Goal: Task Accomplishment & Management: Complete application form

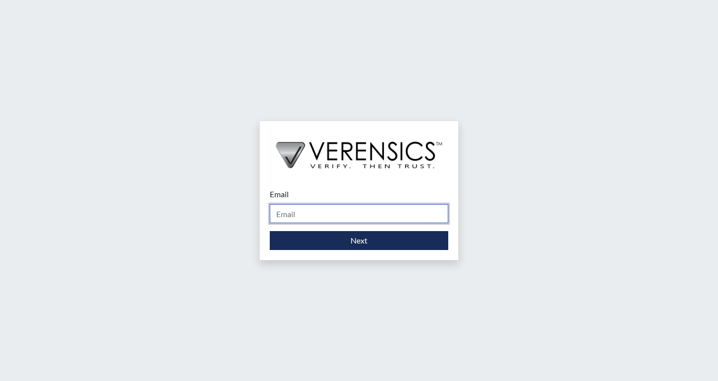
click at [348, 212] on input "Email" at bounding box center [359, 213] width 178 height 19
type input "[EMAIL_ADDRESS][PERSON_NAME][DOMAIN_NAME]"
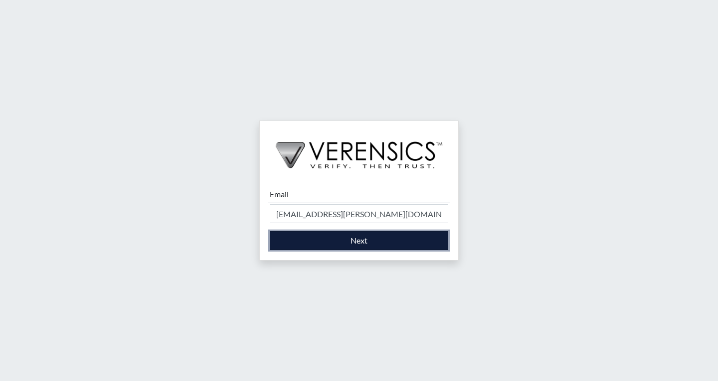
click at [359, 246] on button "Next" at bounding box center [359, 240] width 178 height 19
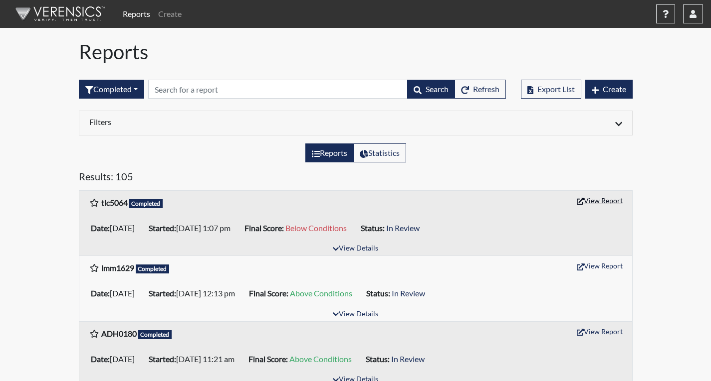
click at [612, 202] on button "View Report" at bounding box center [599, 200] width 55 height 15
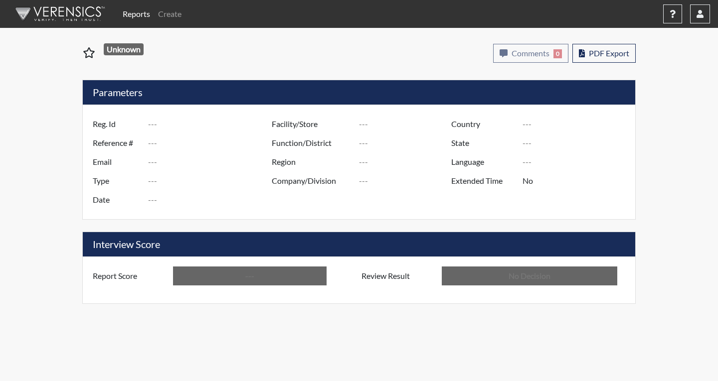
type input "tlc5064"
type input "50778"
type input "---"
type input "Corrections Pre-Employment"
type input "Aug 14, 2025"
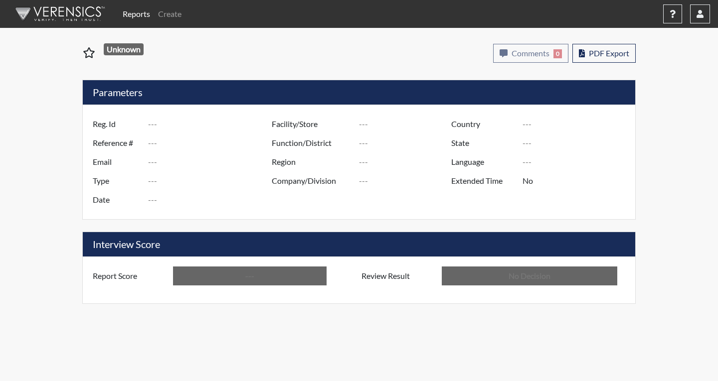
type input "Coastal SP"
type input "[GEOGRAPHIC_DATA]"
type input "[US_STATE]"
type input "English"
type input "Below Conditions"
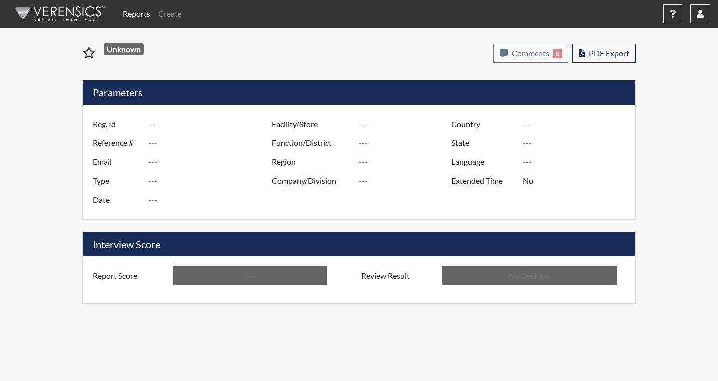
type input "In Review"
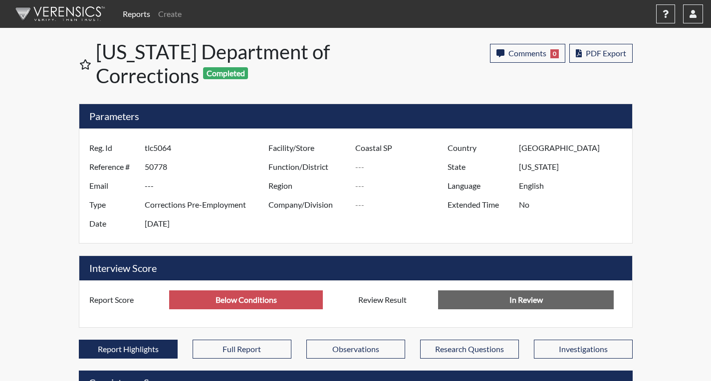
scroll to position [166, 414]
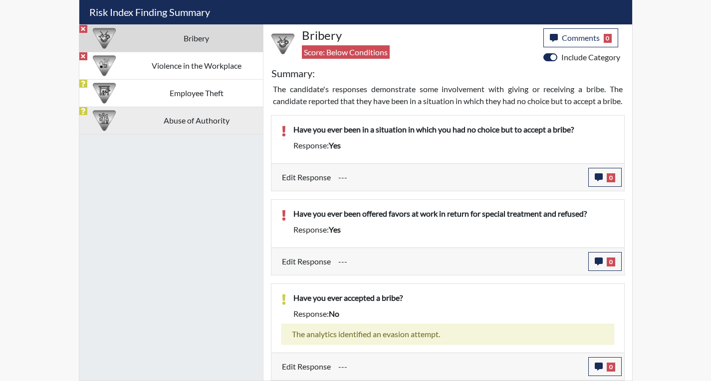
click at [213, 113] on td "Abuse of Authority" at bounding box center [196, 120] width 133 height 27
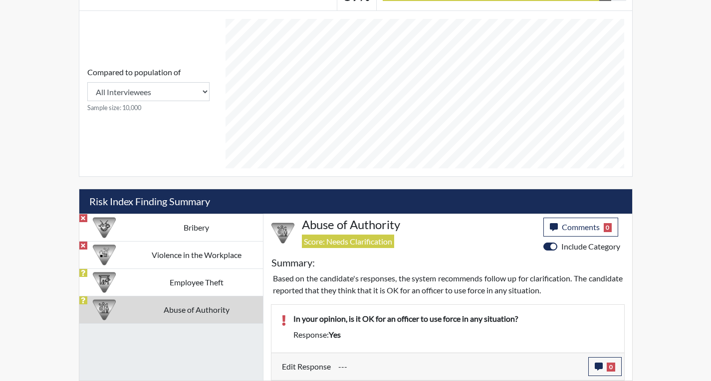
scroll to position [414, 0]
click at [607, 372] on button "0" at bounding box center [604, 366] width 33 height 19
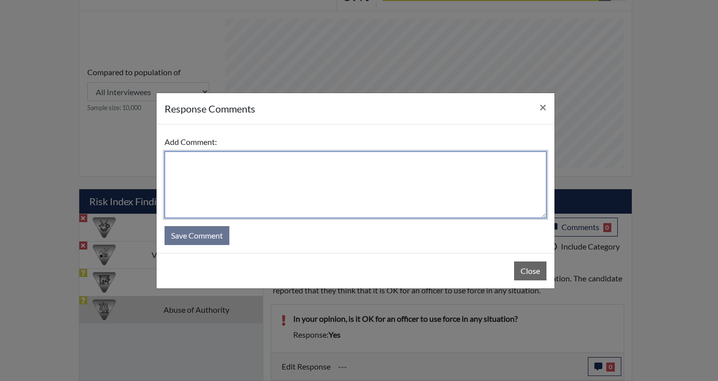
click at [388, 207] on textarea at bounding box center [356, 185] width 382 height 67
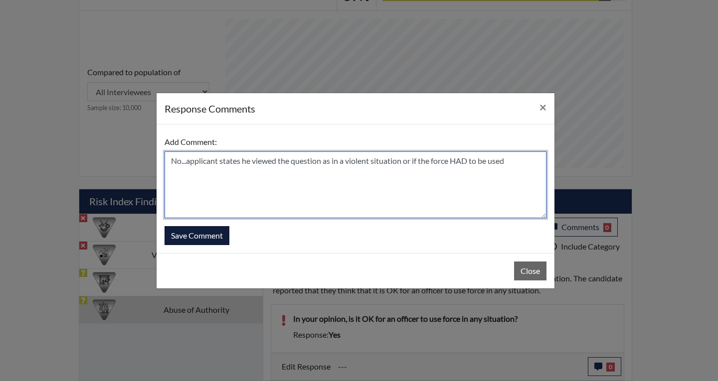
type textarea "No...applicant states he viewed the question as in a violent situation or if th…"
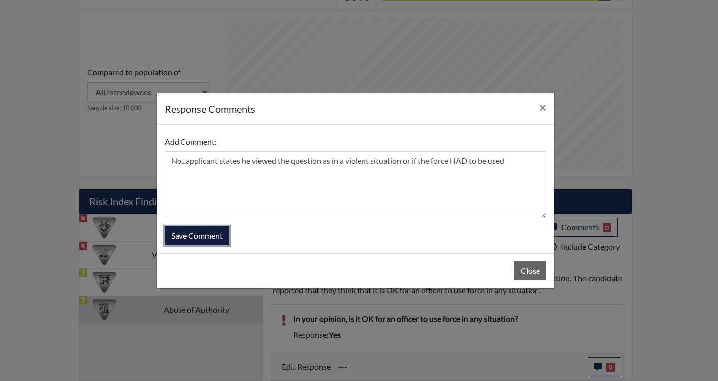
click at [193, 237] on button "Save Comment" at bounding box center [197, 235] width 65 height 19
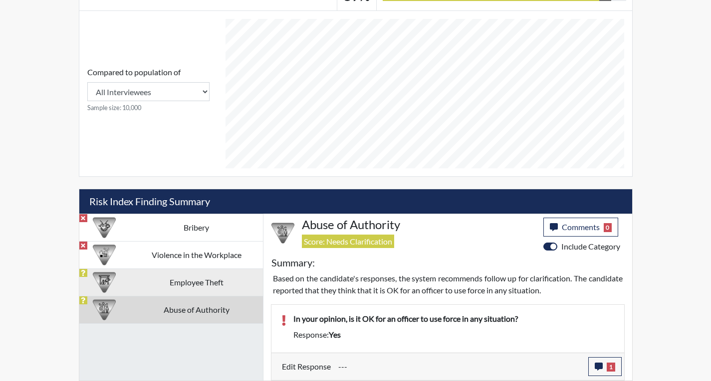
scroll to position [166, 414]
click at [196, 281] on td "Employee Theft" at bounding box center [196, 282] width 133 height 27
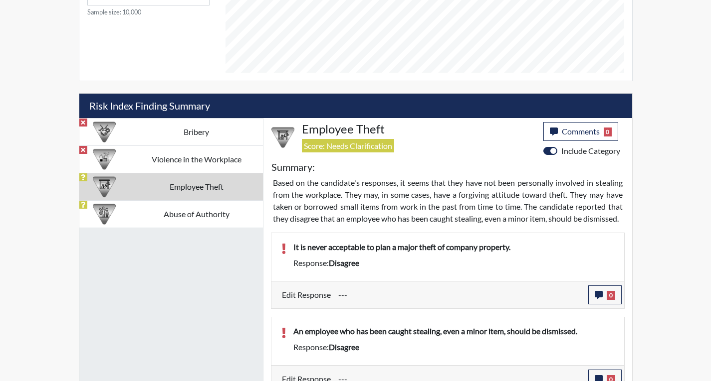
scroll to position [514, 0]
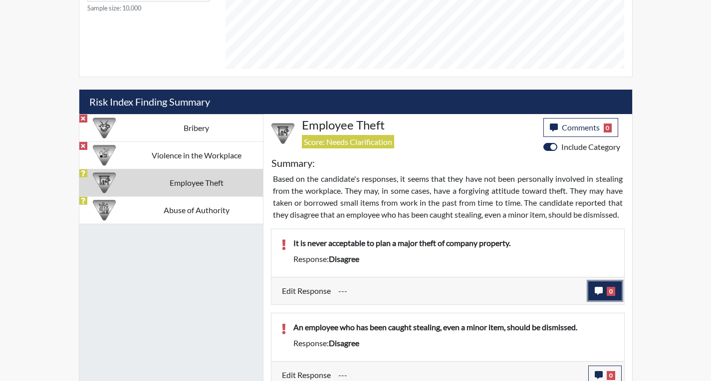
click at [595, 295] on icon "button" at bounding box center [598, 291] width 8 height 8
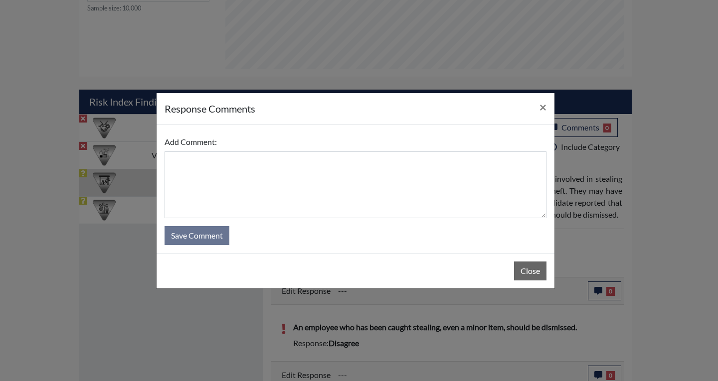
click at [408, 219] on form "Add Comment: Save Comment" at bounding box center [356, 189] width 382 height 113
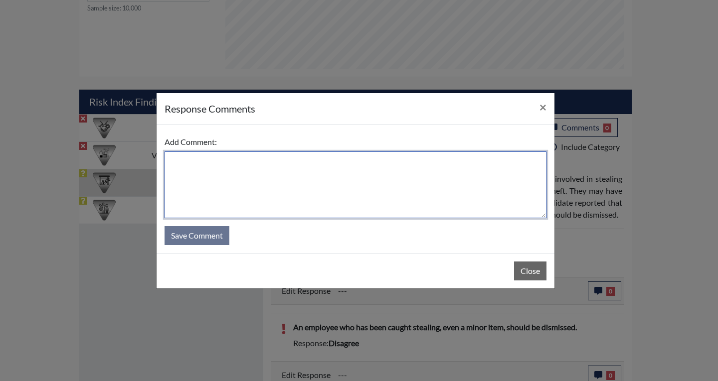
click at [409, 196] on textarea at bounding box center [356, 185] width 382 height 67
type textarea "Agree...applicant states the time was running out and he chose disagree by mist…"
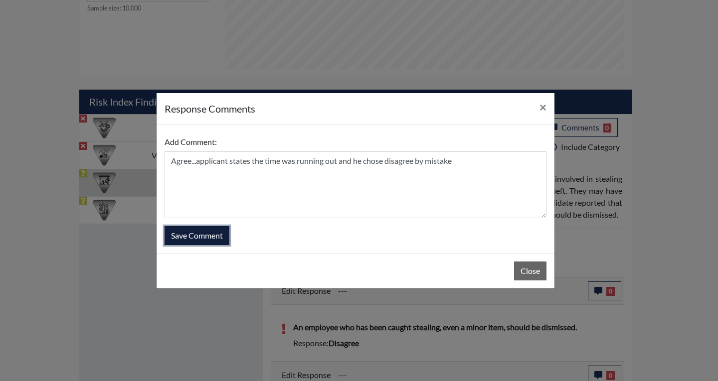
click at [219, 231] on button "Save Comment" at bounding box center [197, 235] width 65 height 19
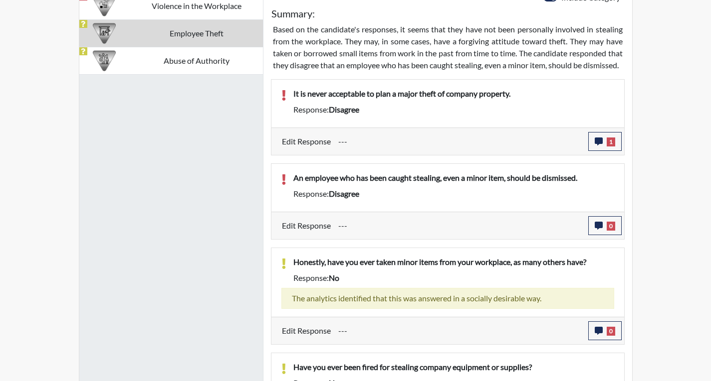
scroll to position [166, 414]
click at [597, 230] on icon "button" at bounding box center [598, 226] width 8 height 8
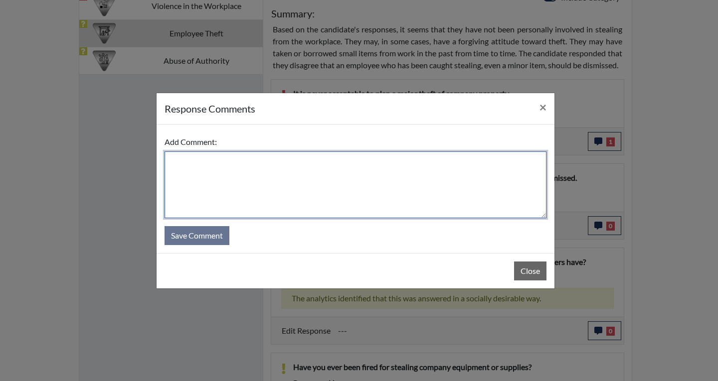
click at [386, 159] on textarea at bounding box center [356, 185] width 382 height 67
click at [185, 159] on textarea "Disagree...applicant states that if it was minor, they should be held accountab…" at bounding box center [356, 185] width 382 height 67
type textarea "Agree...applicant states that if it was minor, they should be held accountable"
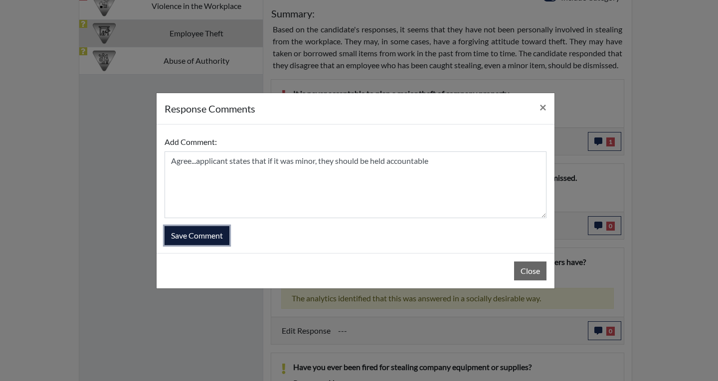
click at [181, 237] on button "Save Comment" at bounding box center [197, 235] width 65 height 19
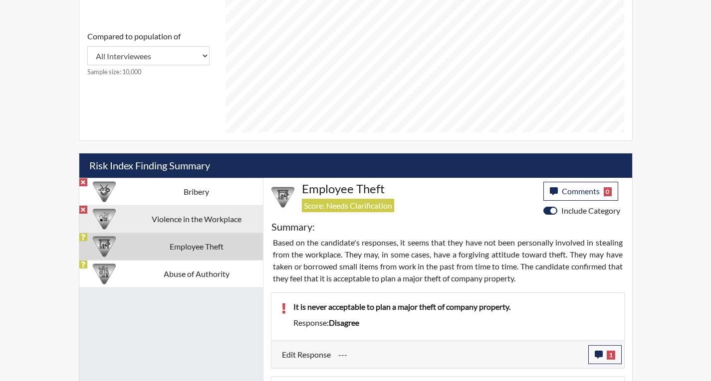
scroll to position [445, 0]
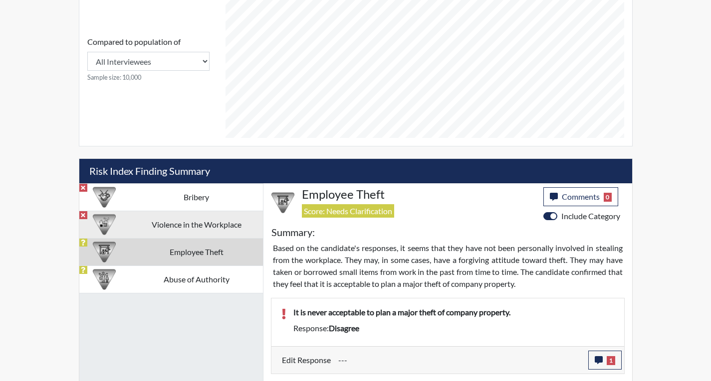
click at [199, 220] on td "Violence in the Workplace" at bounding box center [196, 224] width 133 height 27
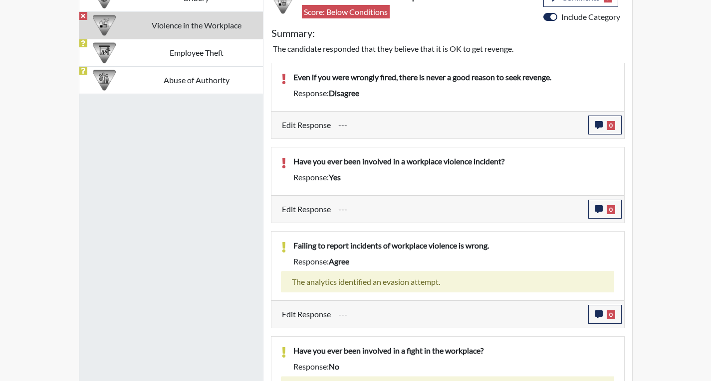
scroll to position [697, 0]
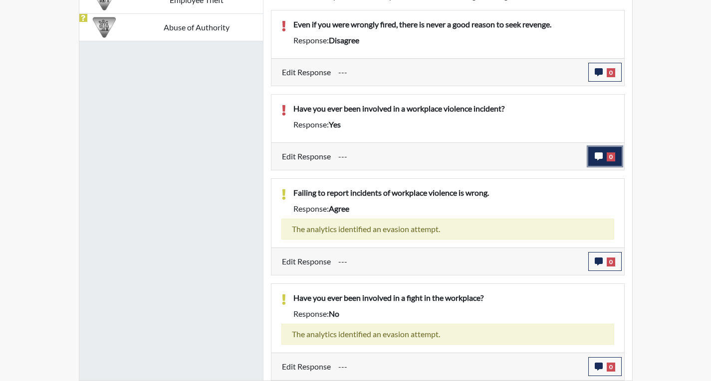
click at [604, 158] on button "0" at bounding box center [604, 156] width 33 height 19
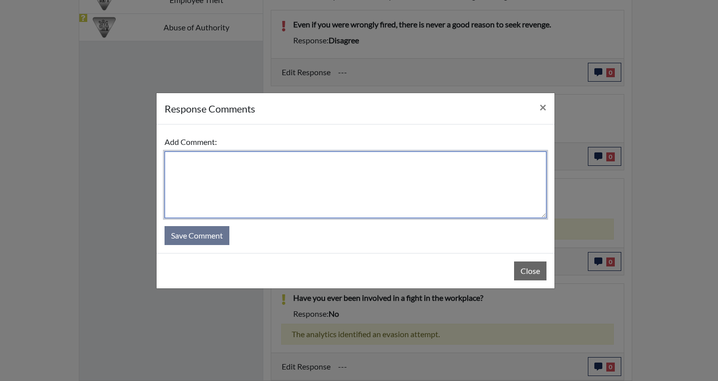
click at [398, 168] on textarea at bounding box center [356, 185] width 382 height 67
type textarea "Y"
click at [442, 162] on textarea "Yes...applicant states at Ft. Hunter, a fight between soldiers. He broke them up" at bounding box center [356, 185] width 382 height 67
click at [372, 162] on textarea "Yes...applicant states at Ft. Hunter, a fight between soldiers. He broke them u…" at bounding box center [356, 185] width 382 height 67
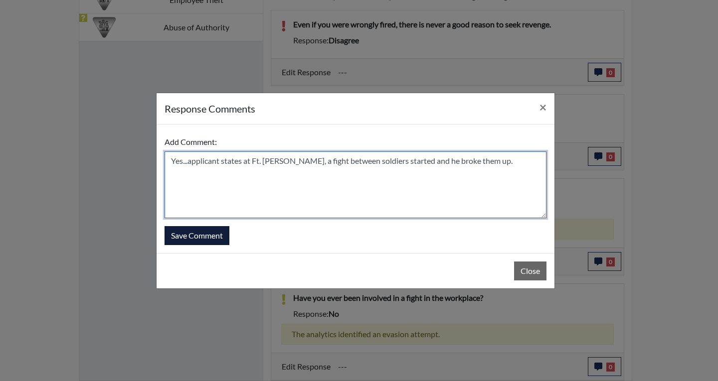
type textarea "Yes...applicant states at Ft. Hunter, a fight between soldiers started and he b…"
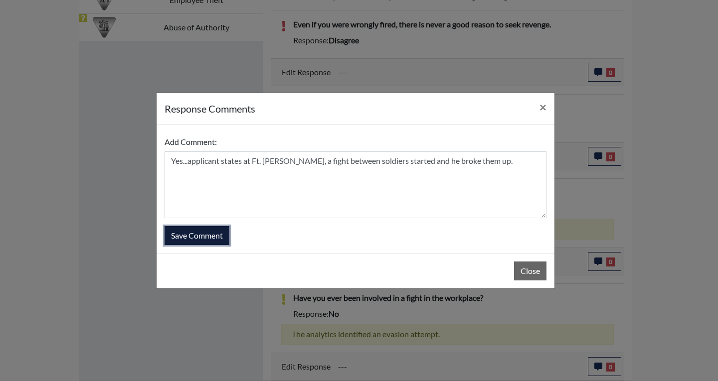
click at [197, 235] on button "Save Comment" at bounding box center [197, 235] width 65 height 19
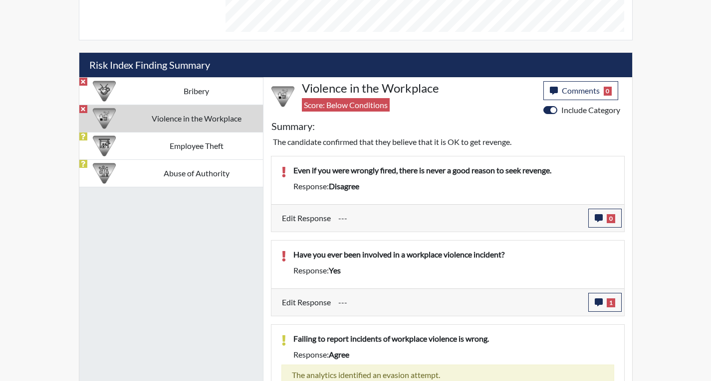
scroll to position [547, 0]
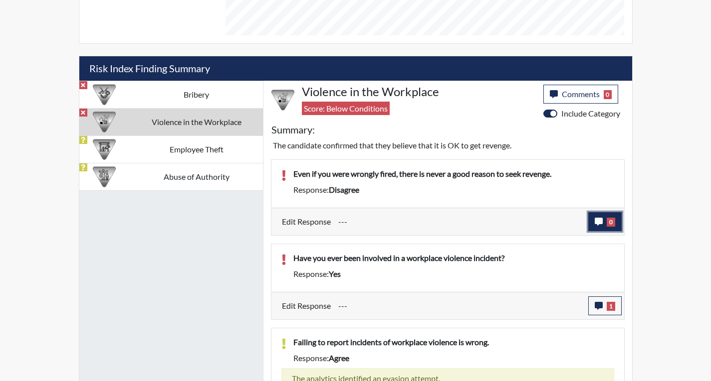
click at [602, 223] on icon "button" at bounding box center [598, 222] width 8 height 8
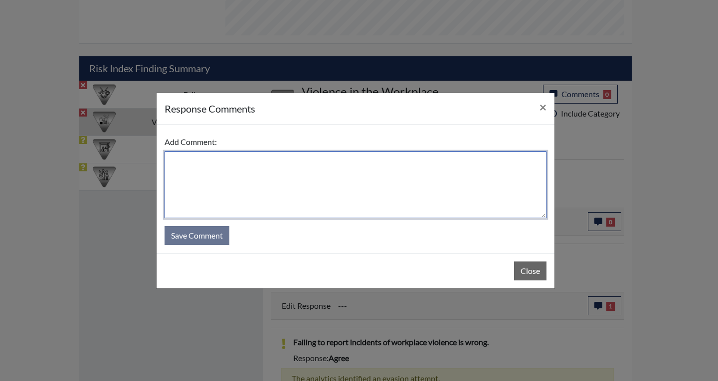
click at [442, 193] on textarea at bounding box center [356, 185] width 382 height 67
type textarea "Agree...applicant states if you are wrongly fired, just move on and find someth…"
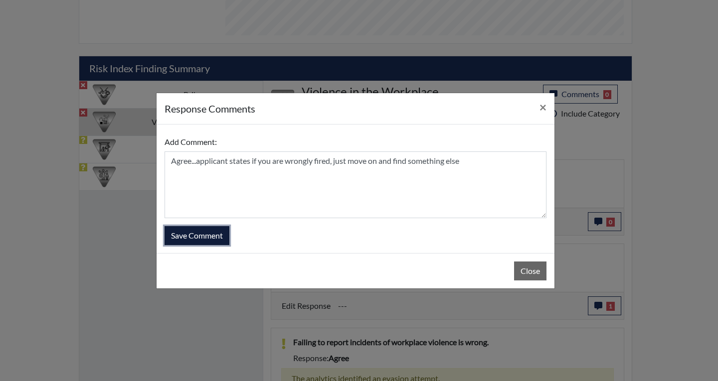
click at [215, 240] on button "Save Comment" at bounding box center [197, 235] width 65 height 19
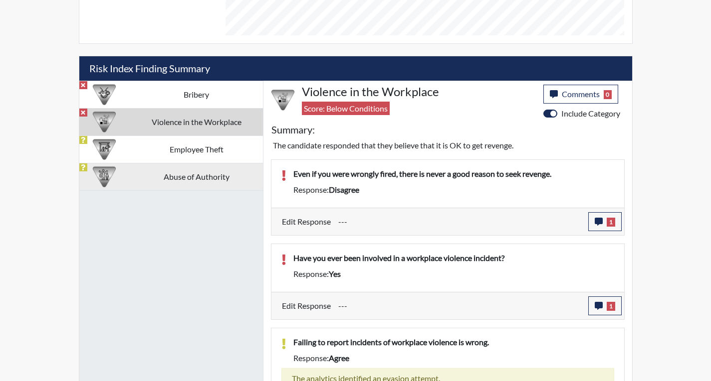
scroll to position [166, 414]
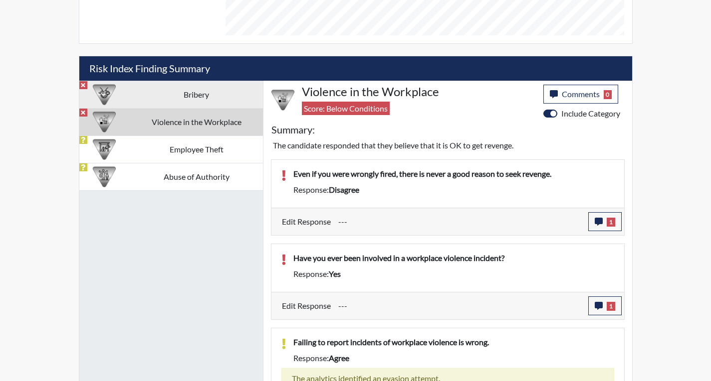
click at [189, 103] on td "Bribery" at bounding box center [196, 94] width 133 height 27
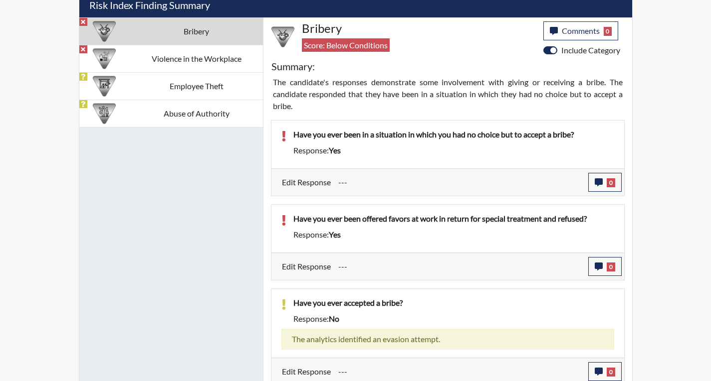
scroll to position [616, 0]
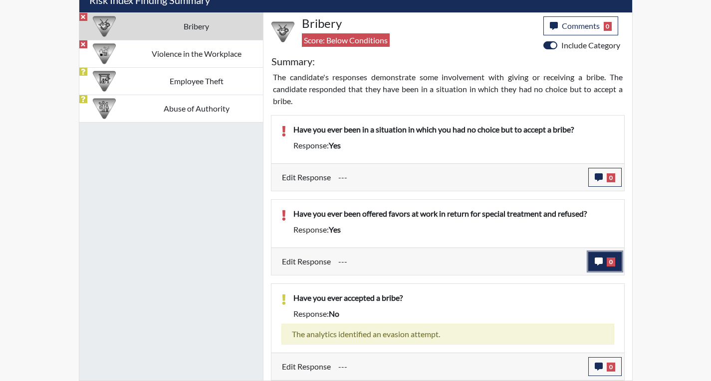
click at [600, 258] on icon "button" at bounding box center [598, 262] width 8 height 8
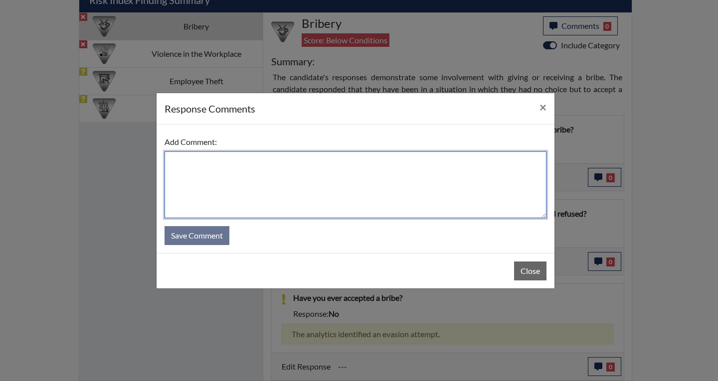
click at [335, 178] on textarea at bounding box center [356, 185] width 382 height 67
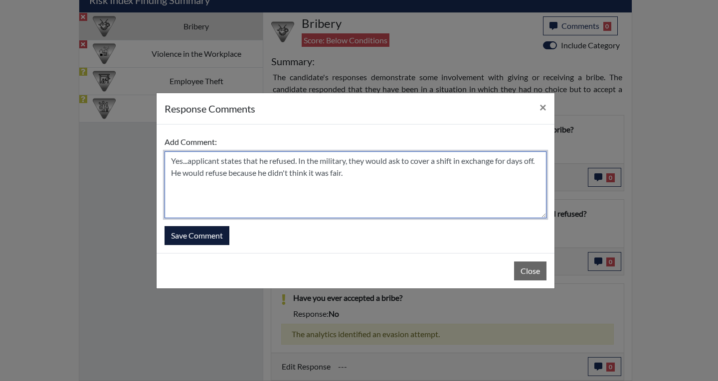
type textarea "Yes...applicant states that he refused. In the military, they would ask to cove…"
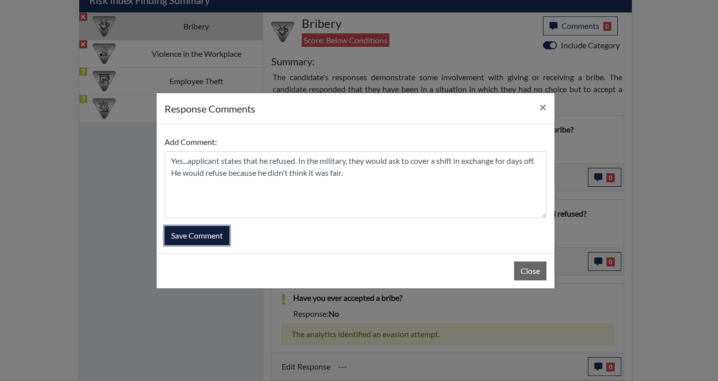
click at [223, 237] on button "Save Comment" at bounding box center [197, 235] width 65 height 19
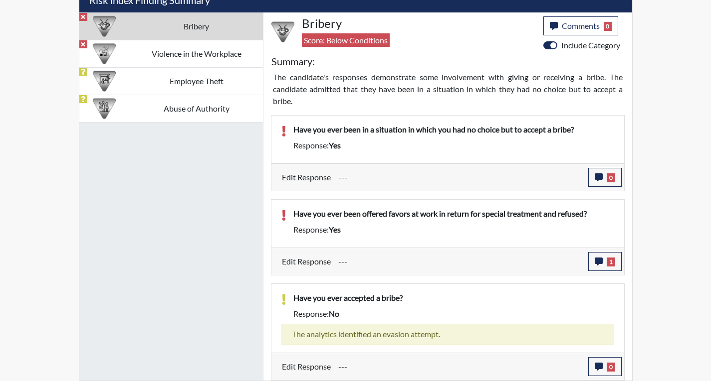
scroll to position [166, 414]
click at [606, 180] on span "0" at bounding box center [610, 178] width 8 height 9
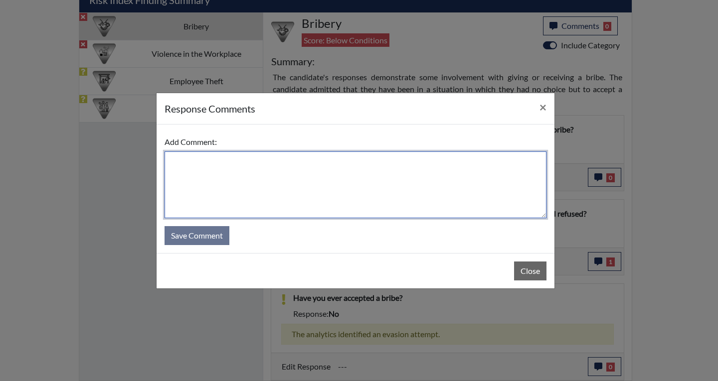
click at [446, 191] on textarea at bounding box center [356, 185] width 382 height 67
type textarea "No...applicant states he chose yes by mistake"
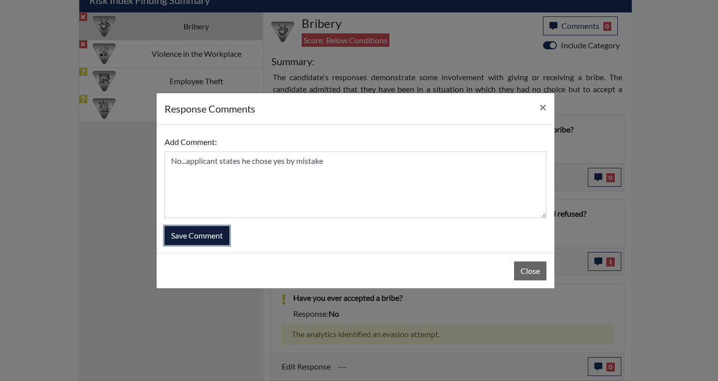
click at [221, 238] on button "Save Comment" at bounding box center [197, 235] width 65 height 19
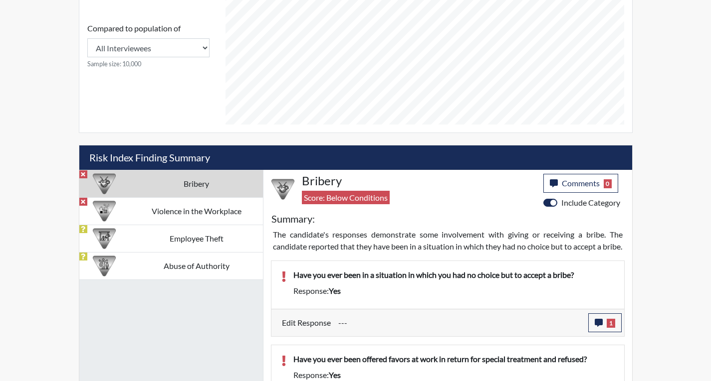
scroll to position [616, 0]
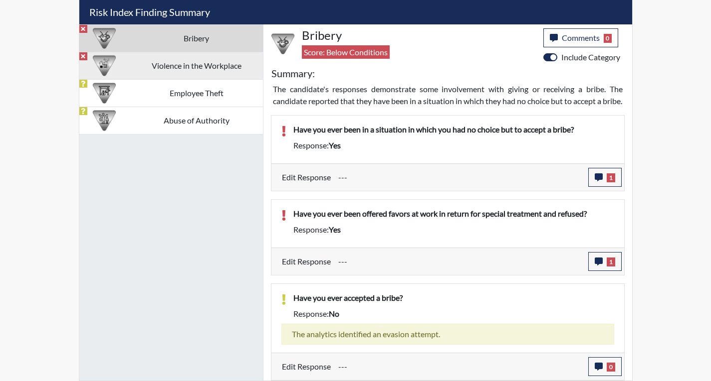
click at [211, 60] on td "Violence in the Workplace" at bounding box center [196, 65] width 133 height 27
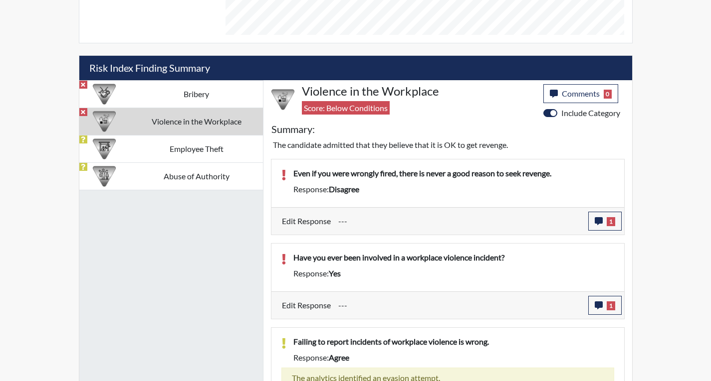
scroll to position [547, 0]
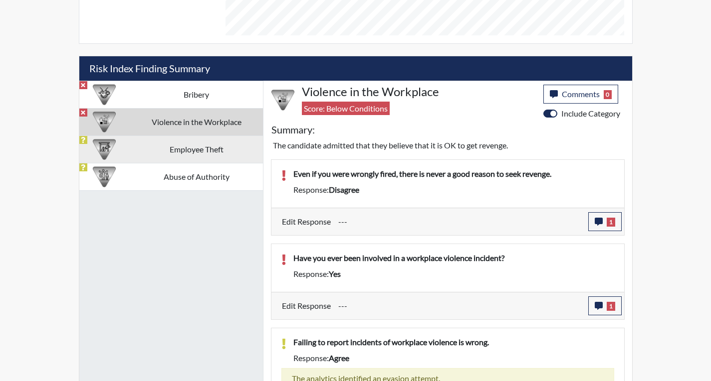
click at [224, 150] on td "Employee Theft" at bounding box center [196, 149] width 133 height 27
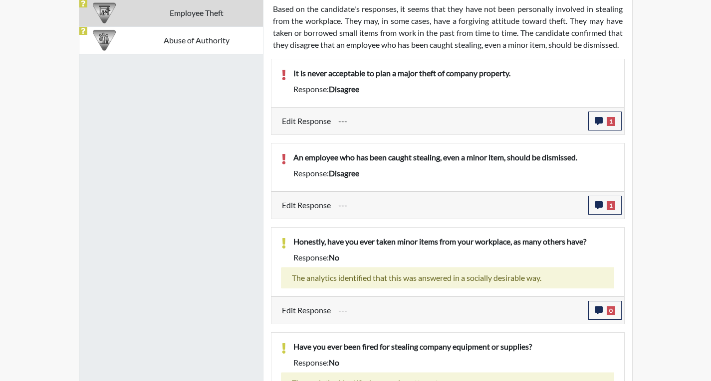
scroll to position [656, 0]
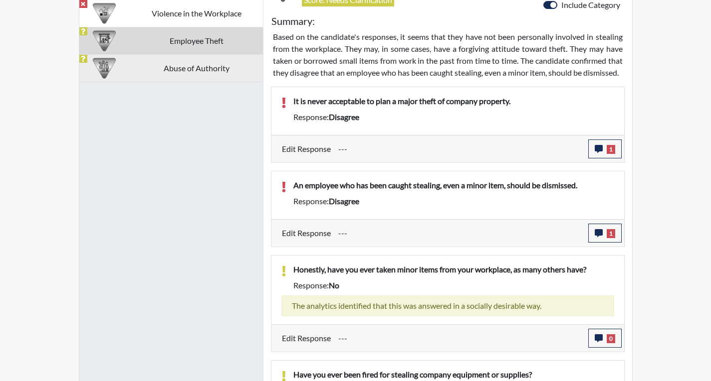
click at [240, 73] on td "Abuse of Authority" at bounding box center [196, 67] width 133 height 27
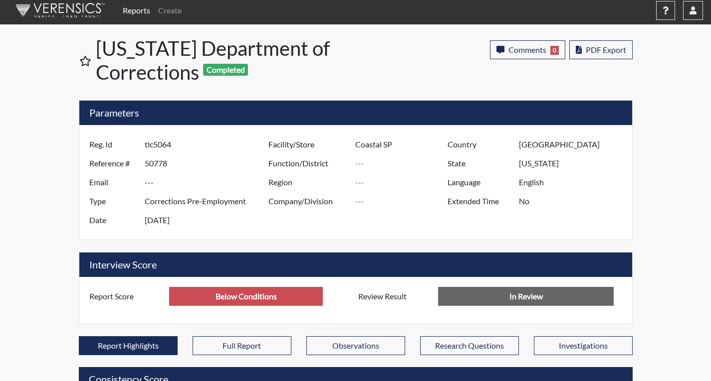
scroll to position [0, 0]
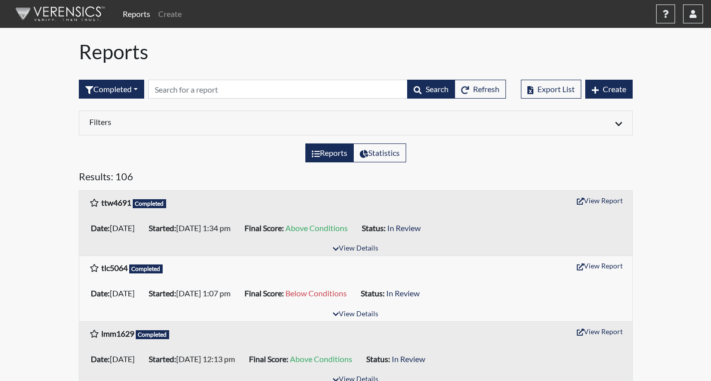
click at [617, 101] on div "Export List Create" at bounding box center [577, 89] width 112 height 43
click at [618, 92] on span "Create" at bounding box center [613, 88] width 23 height 9
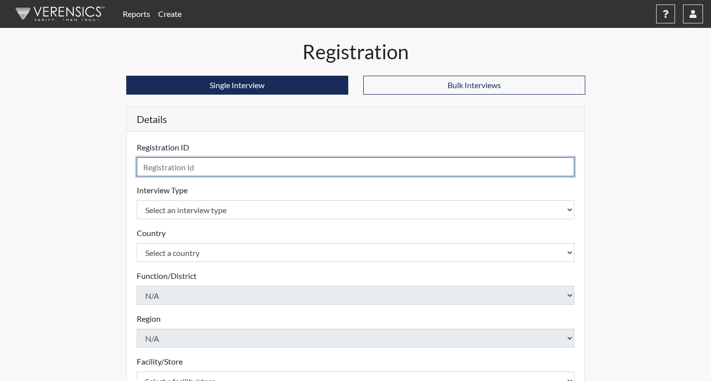
click at [320, 162] on input "text" at bounding box center [356, 167] width 438 height 19
type input "cma1888"
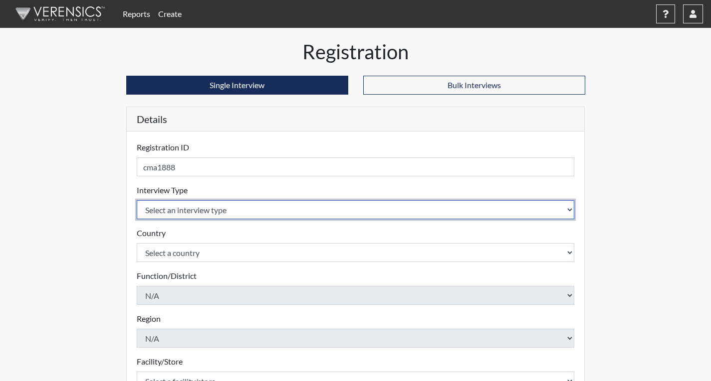
click at [317, 210] on select "Select an interview type Corrections Pre-Employment" at bounding box center [356, 209] width 438 height 19
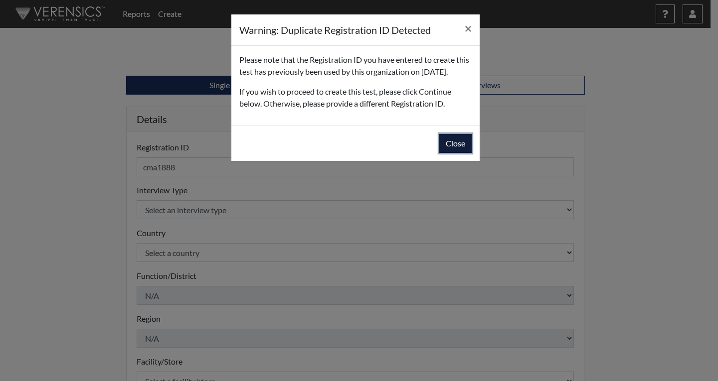
click at [449, 153] on button "Close" at bounding box center [455, 143] width 32 height 19
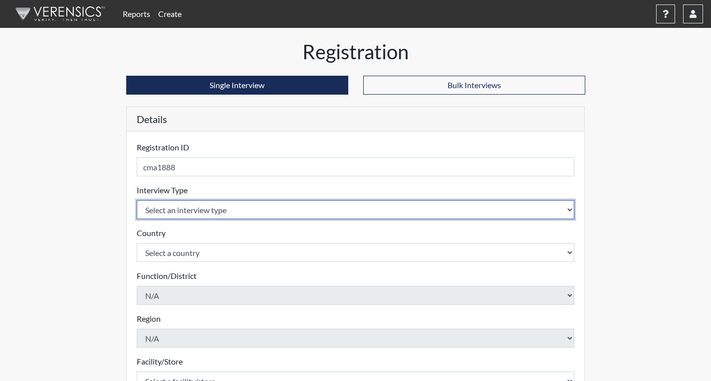
click at [278, 206] on select "Select an interview type Corrections Pre-Employment" at bounding box center [356, 209] width 438 height 19
select select "ff733e93-e1bf-11ea-9c9f-0eff0cf7eb8f"
click at [137, 200] on select "Select an interview type Corrections Pre-Employment" at bounding box center [356, 209] width 438 height 19
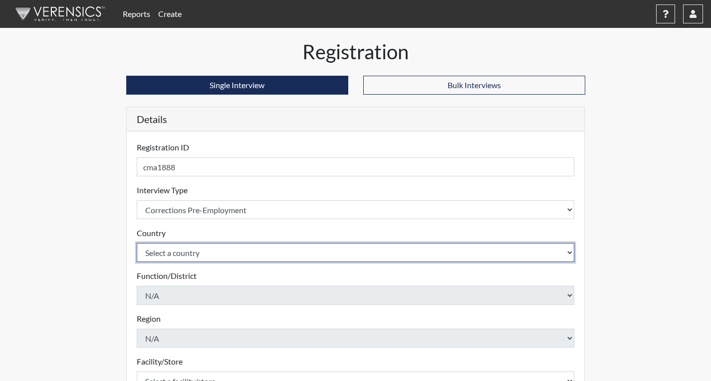
click at [267, 259] on select "Select a country United States Mexico" at bounding box center [356, 252] width 438 height 19
select select "united-states-of-america"
click at [137, 243] on select "Select a country United States Mexico" at bounding box center [356, 252] width 438 height 19
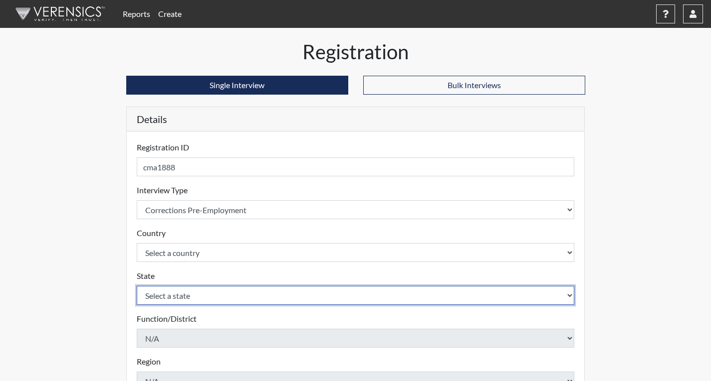
click at [265, 296] on select "Select a state Alabama Alaska Arizona Arkansas California Colorado Connecticut …" at bounding box center [356, 295] width 438 height 19
select select "GA"
click at [137, 286] on select "Select a state Alabama Alaska Arizona Arkansas California Colorado Connecticut …" at bounding box center [356, 295] width 438 height 19
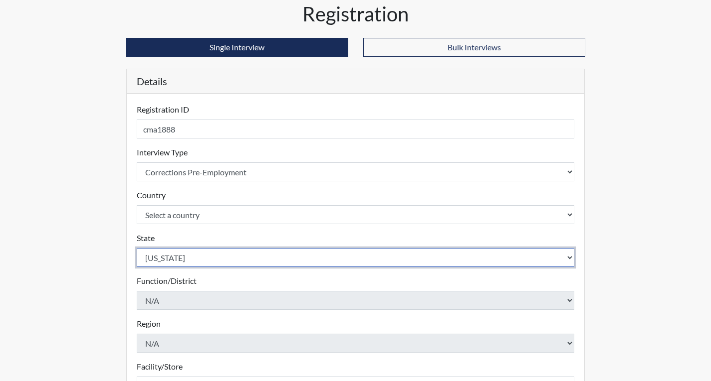
scroll to position [100, 0]
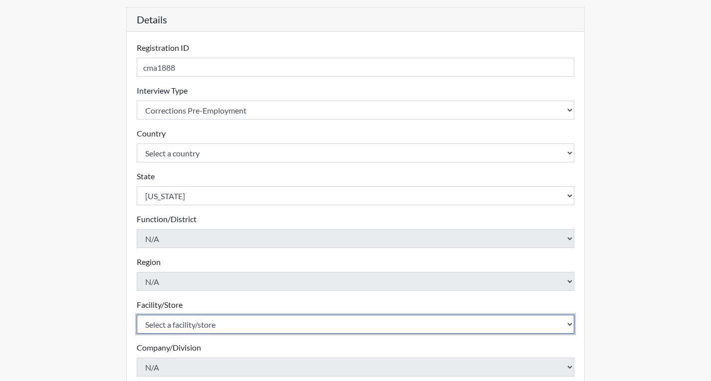
click at [223, 320] on select "Select a facility/store Coastal SP" at bounding box center [356, 324] width 438 height 19
select select "1ca32380-6dc3-48c7-adf5-9eb7d7284c70"
click at [137, 315] on select "Select a facility/store Coastal SP" at bounding box center [356, 324] width 438 height 19
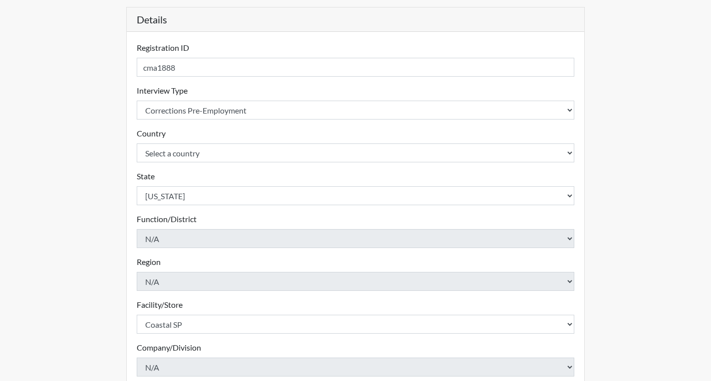
click at [56, 294] on div "Reports Create Help Center × Verensics Best Practices How to successfully use t…" at bounding box center [355, 202] width 711 height 604
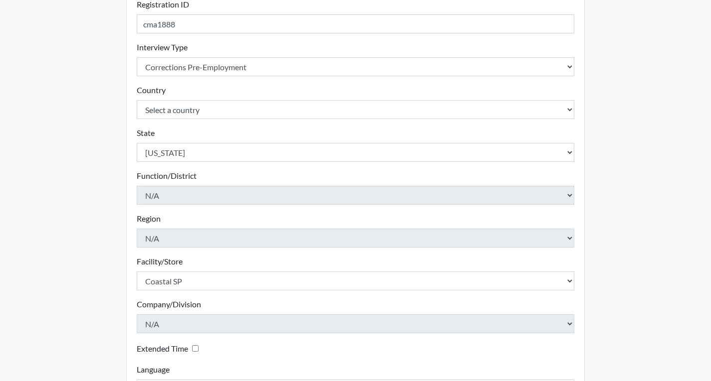
scroll to position [222, 0]
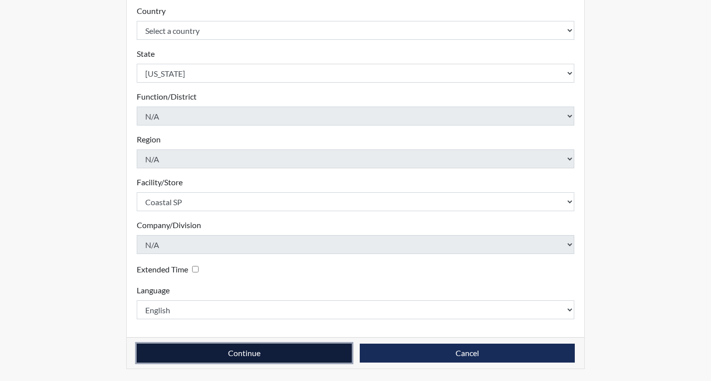
click at [283, 355] on button "Continue" at bounding box center [244, 353] width 215 height 19
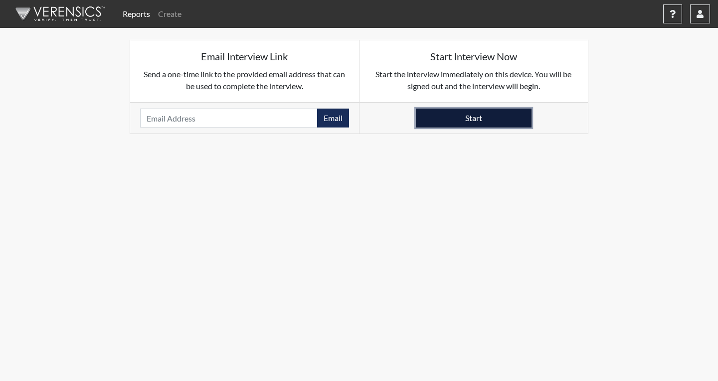
click at [492, 124] on button "Start" at bounding box center [474, 118] width 116 height 19
